Goal: Find specific page/section: Find specific page/section

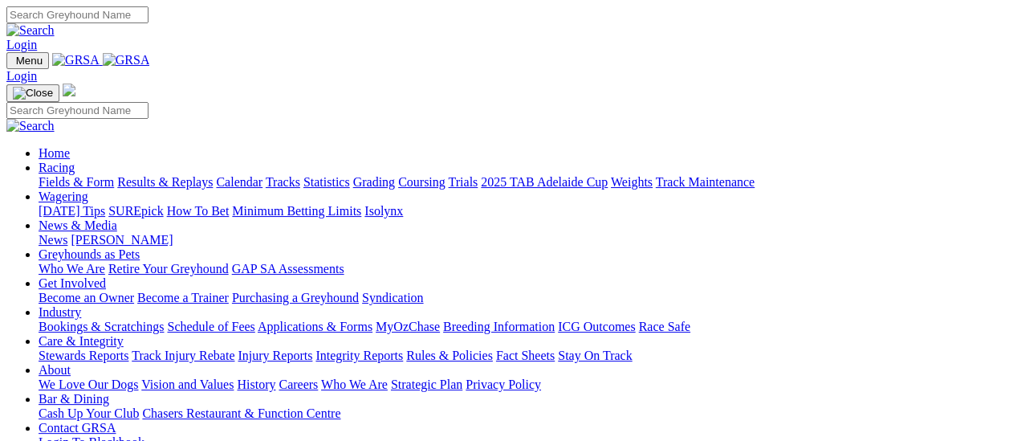
click at [82, 175] on link "Fields & Form" at bounding box center [76, 182] width 75 height 14
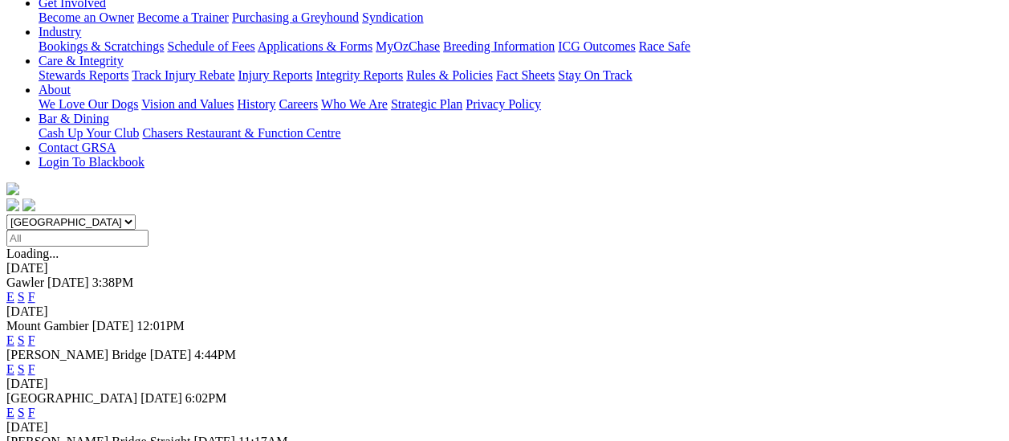
scroll to position [401, 0]
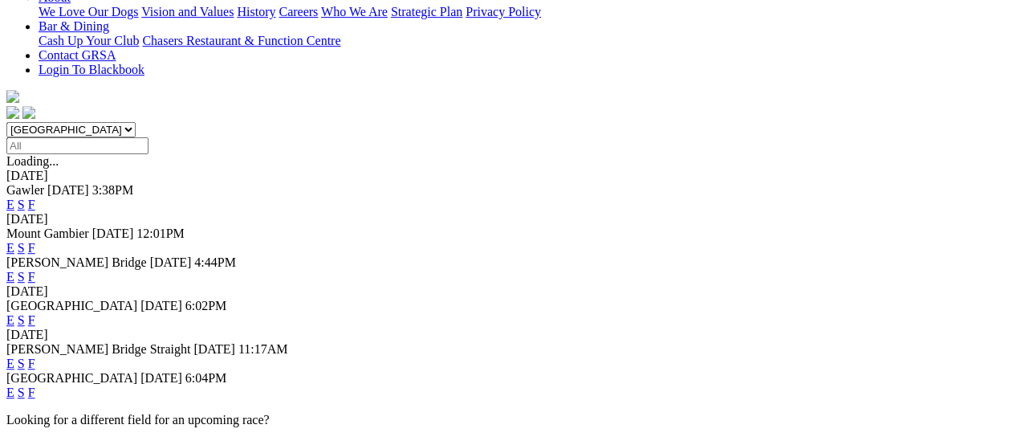
click at [35, 385] on link "F" at bounding box center [31, 392] width 7 height 14
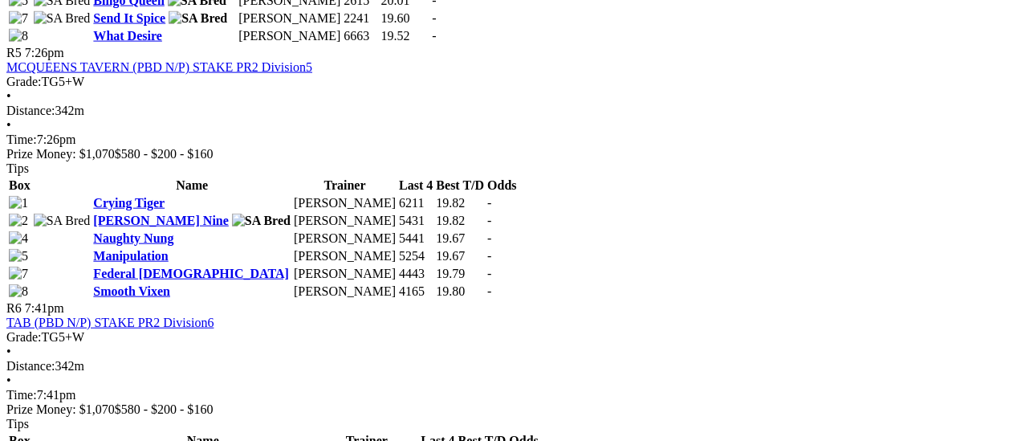
scroll to position [1685, 0]
